Goal: Task Accomplishment & Management: Use online tool/utility

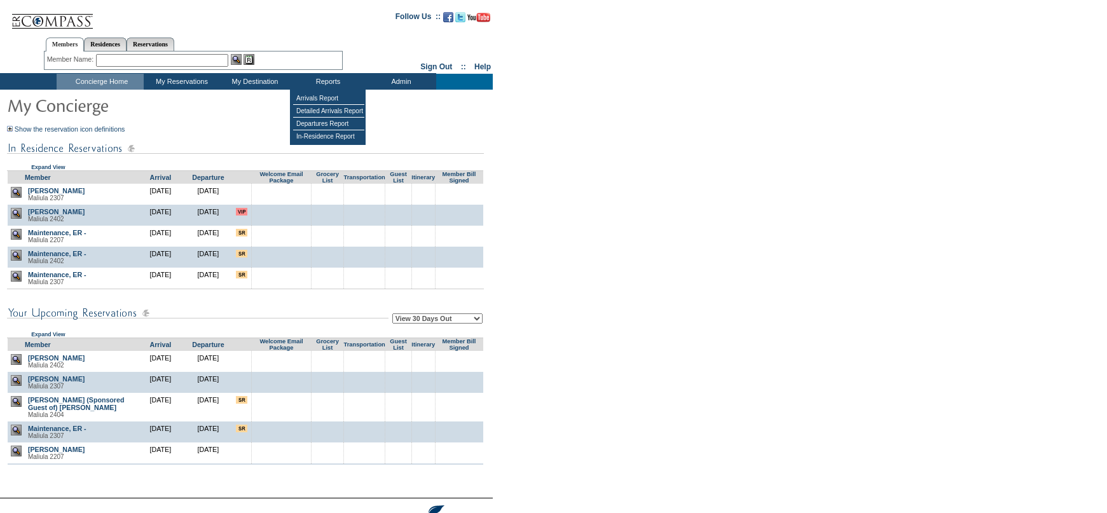
click at [320, 87] on td "Reports" at bounding box center [326, 82] width 73 height 16
click at [319, 91] on table "Arrivals Report Detailed Arrivals Report Departures Report In-Residence Report" at bounding box center [328, 117] width 76 height 55
click at [318, 95] on td "Arrivals Report" at bounding box center [328, 98] width 71 height 13
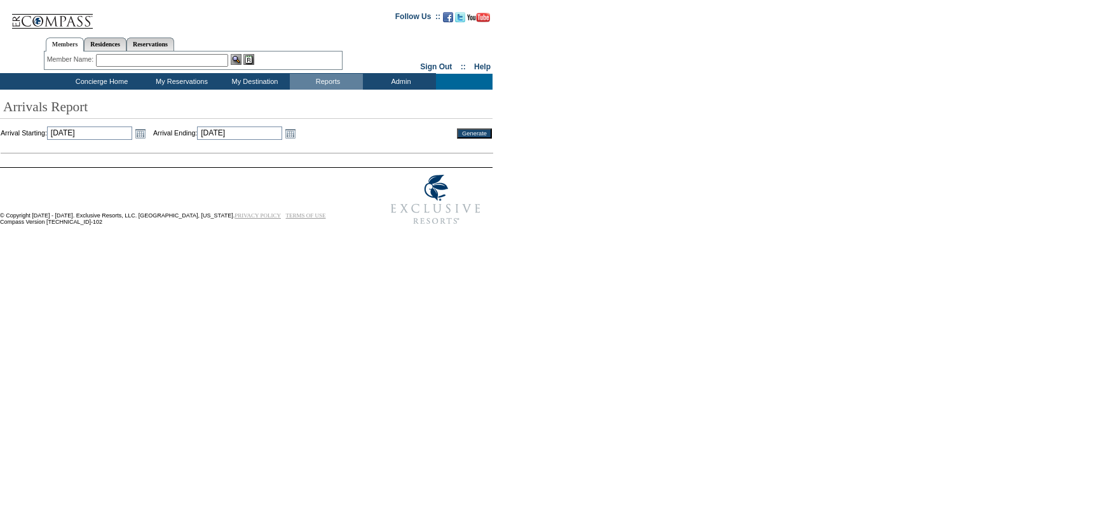
click at [149, 139] on td "Open the calendar popup. << < September 2025 > >> S M T W T F S 36 31 1 2 3 4 5…" at bounding box center [140, 134] width 17 height 14
click at [148, 134] on link "Open the calendar popup." at bounding box center [141, 134] width 14 height 14
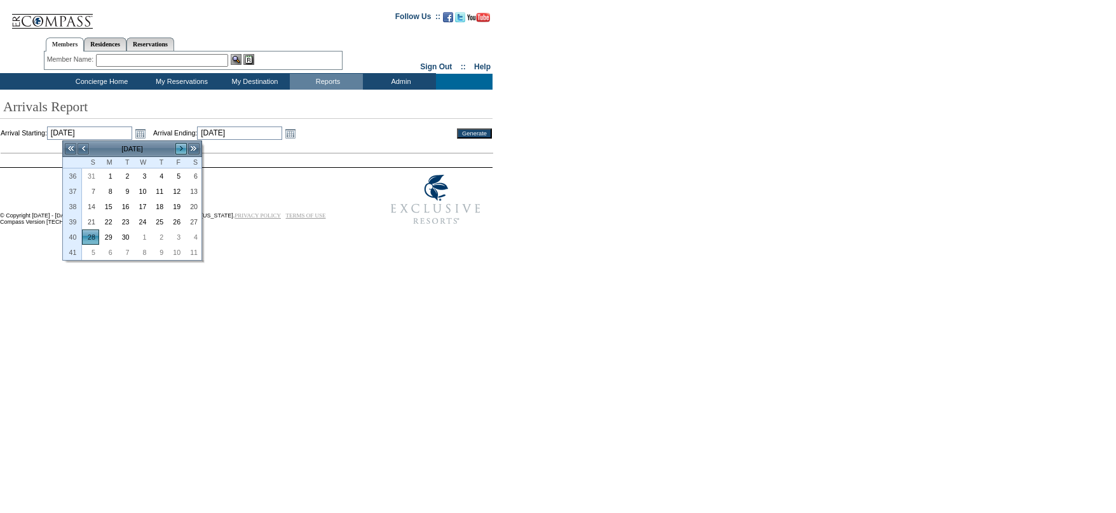
click at [181, 145] on link ">" at bounding box center [181, 148] width 13 height 13
click at [144, 178] on link "1" at bounding box center [142, 176] width 16 height 14
type input "2025-10-01"
type input "10/1/2025"
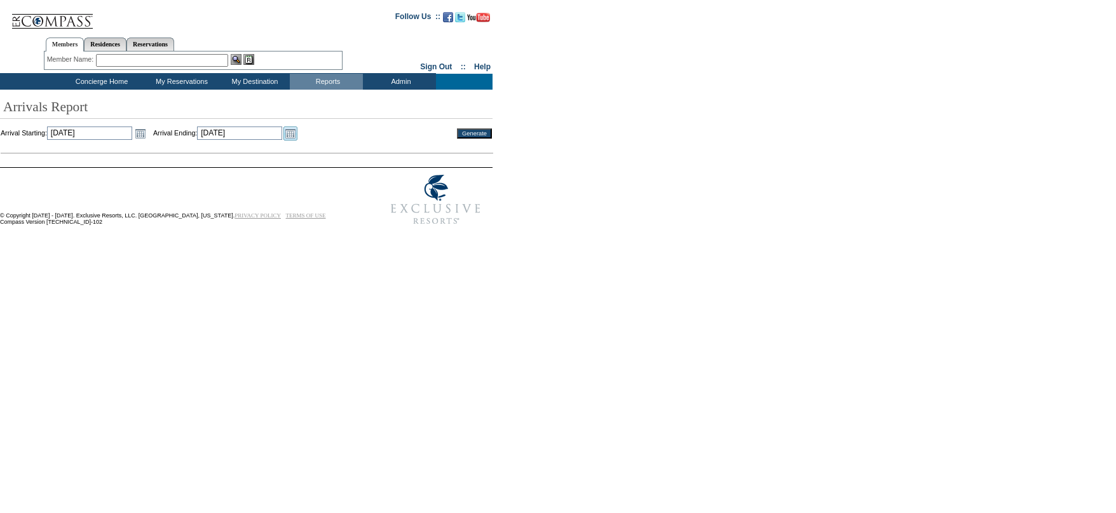
click at [298, 134] on link "Open the calendar popup." at bounding box center [291, 134] width 14 height 14
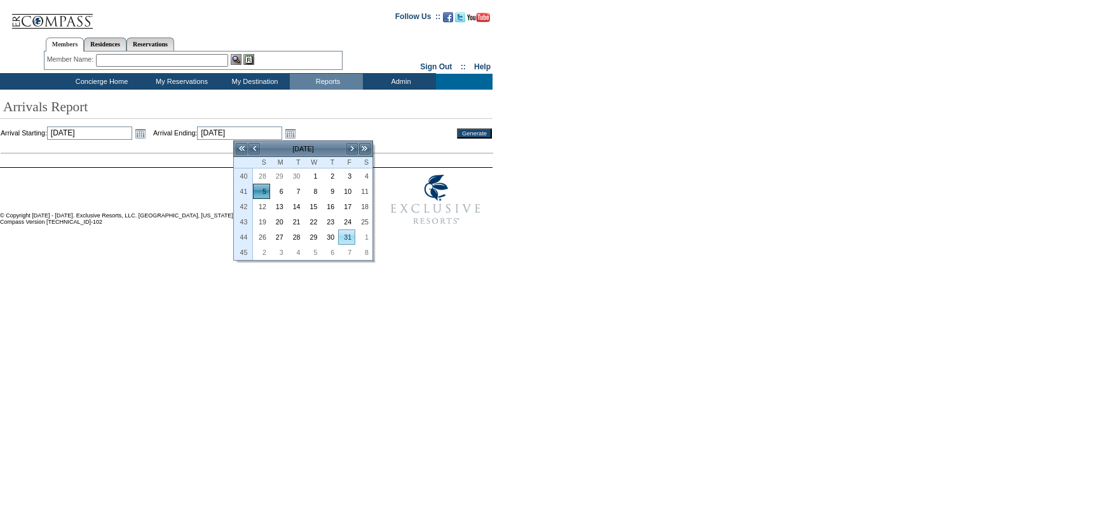
click at [350, 232] on link "31" at bounding box center [347, 237] width 16 height 14
type input "2025-10-31"
type input "[DATE]"
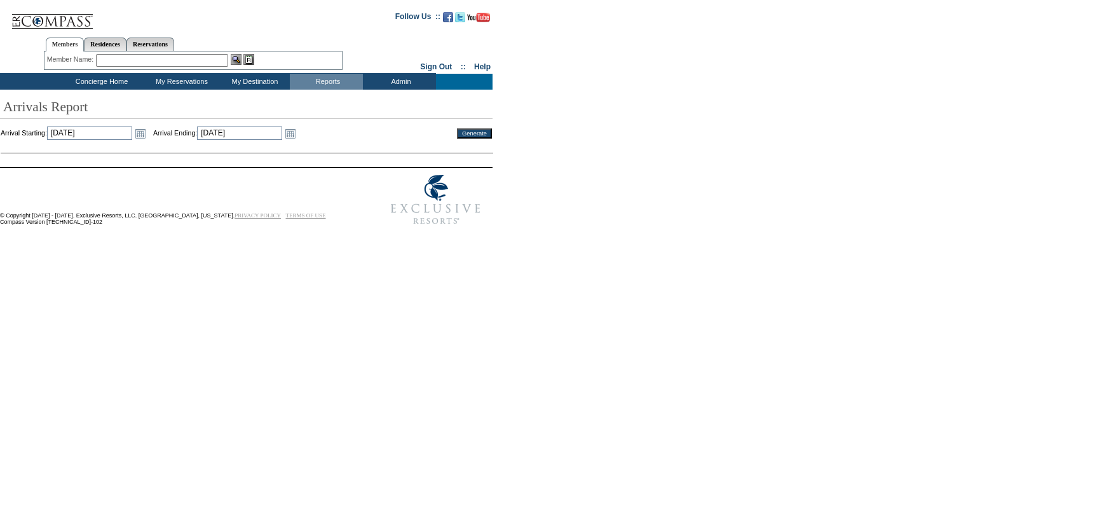
click at [463, 142] on td at bounding box center [246, 145] width 491 height 8
click at [467, 137] on input "Generate" at bounding box center [474, 133] width 35 height 10
